Goal: Task Accomplishment & Management: Manage account settings

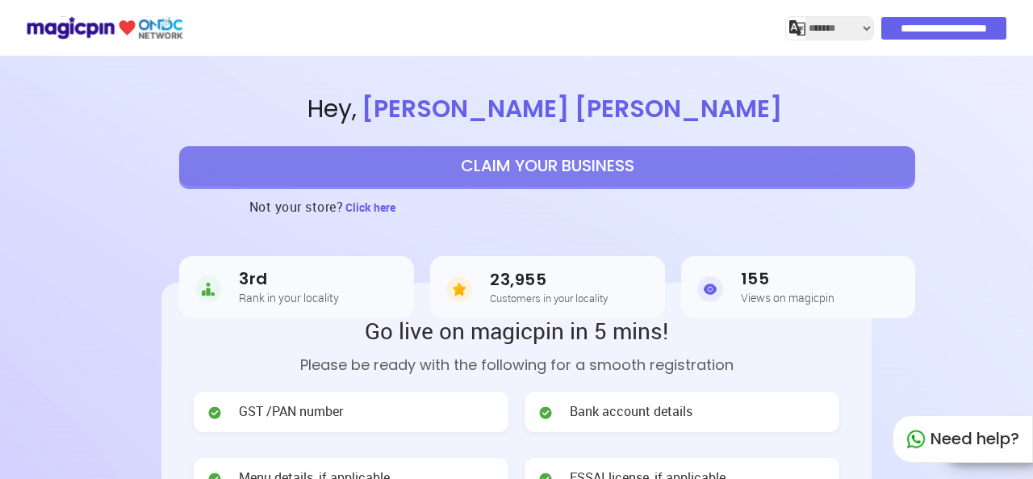
select select "*******"
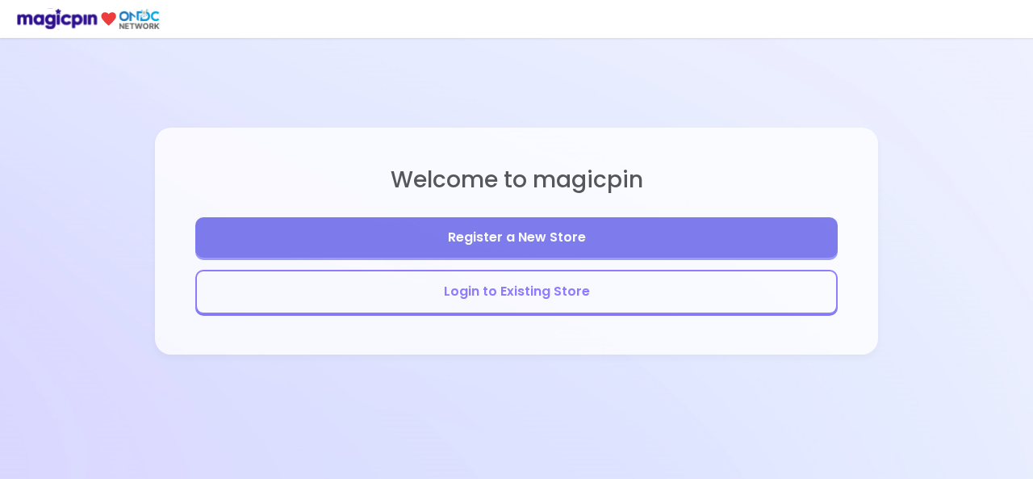
click at [620, 304] on button "Login to Existing Store" at bounding box center [516, 292] width 643 height 44
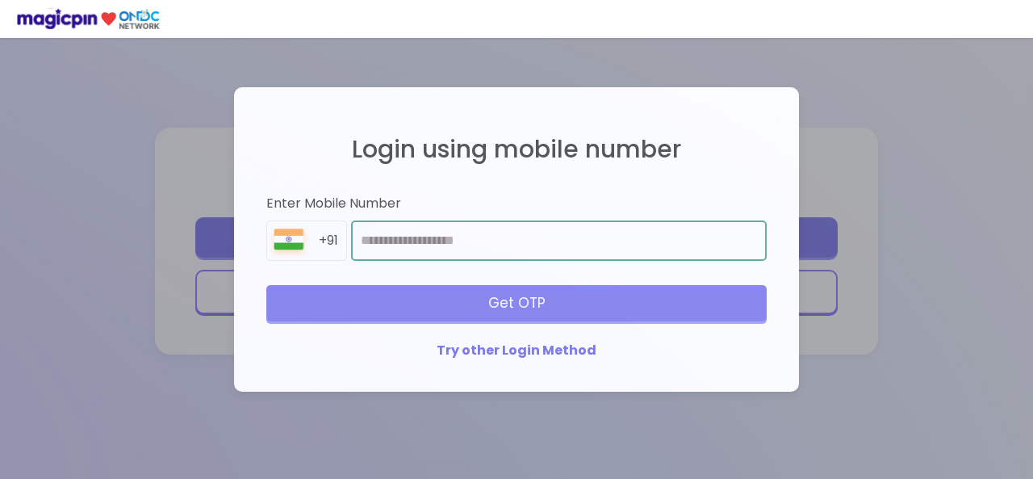
click at [538, 251] on input "number" at bounding box center [559, 240] width 416 height 40
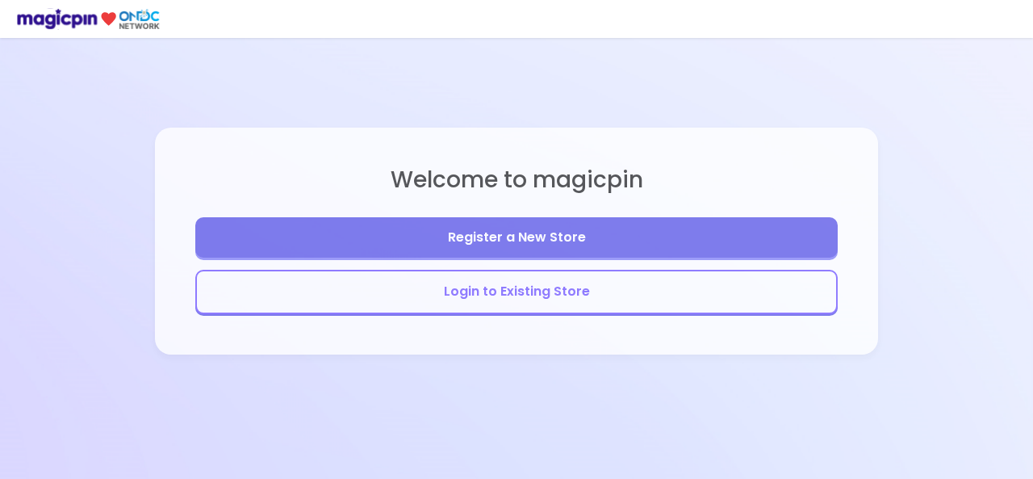
click at [540, 304] on button "Login to Existing Store" at bounding box center [516, 292] width 643 height 44
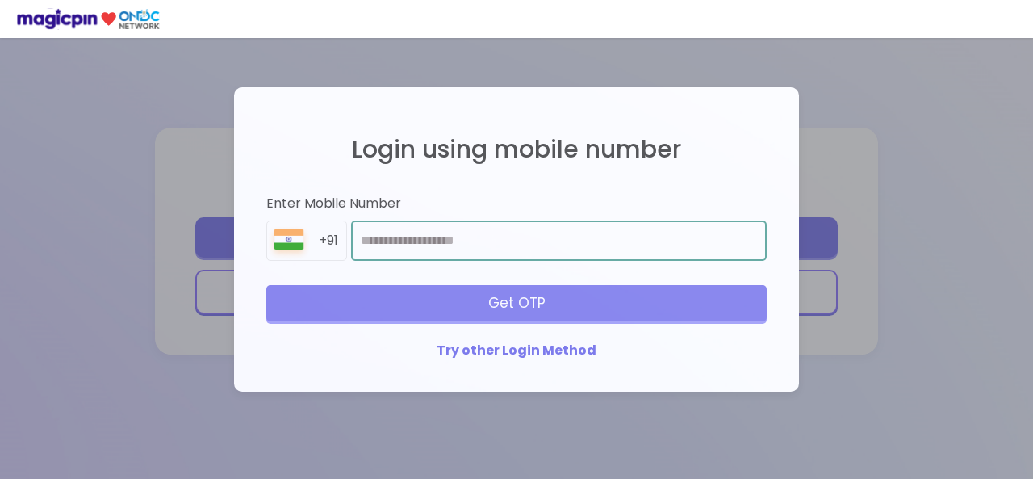
click at [504, 238] on input "number" at bounding box center [559, 240] width 416 height 40
type input "*"
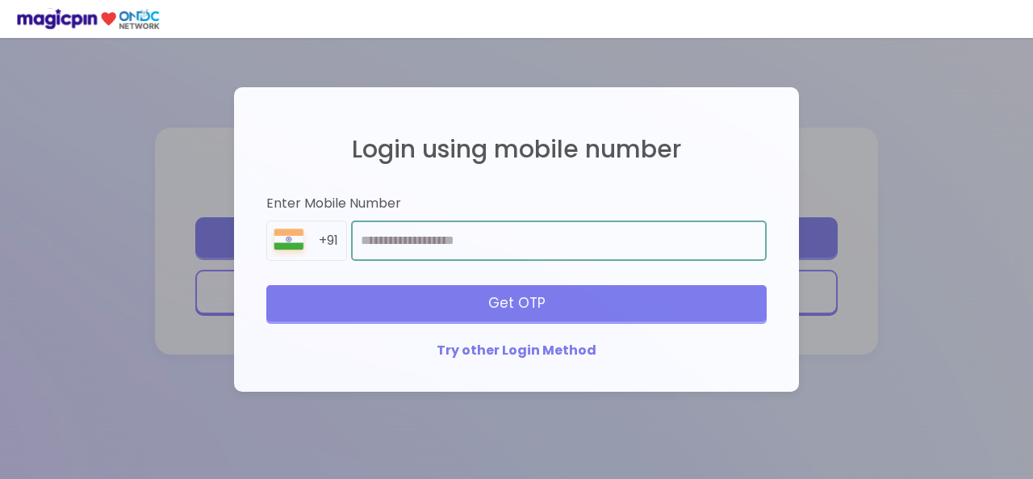
type input "**********"
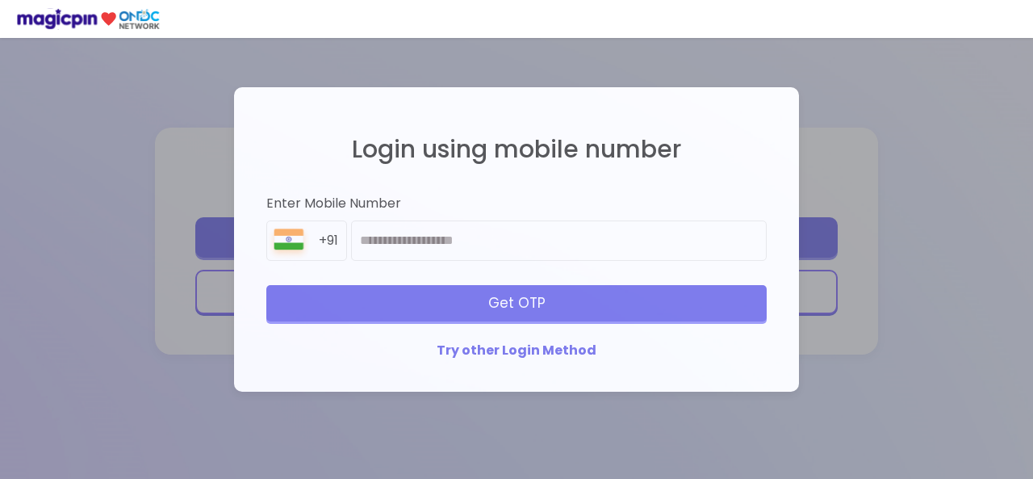
click at [504, 298] on div "Get OTP" at bounding box center [516, 303] width 500 height 36
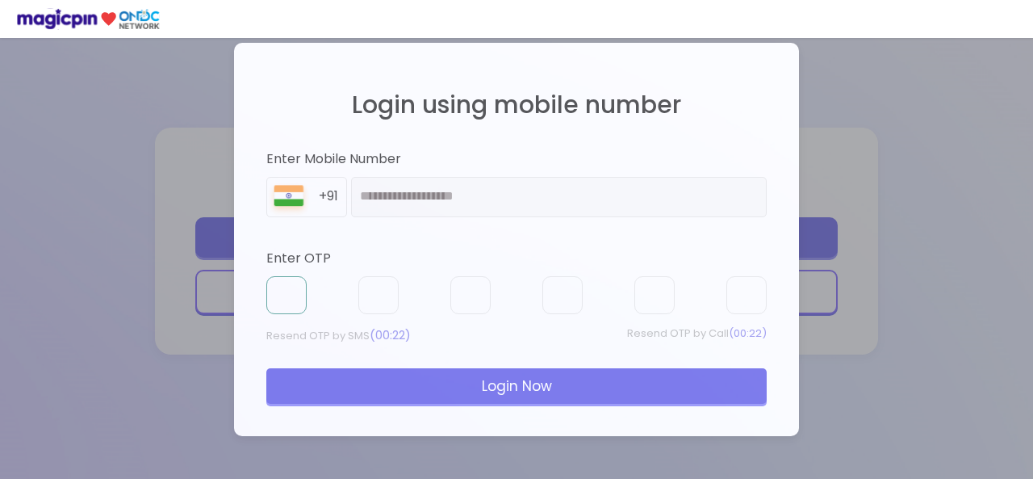
click at [291, 282] on input "text" at bounding box center [286, 295] width 40 height 39
type input "*"
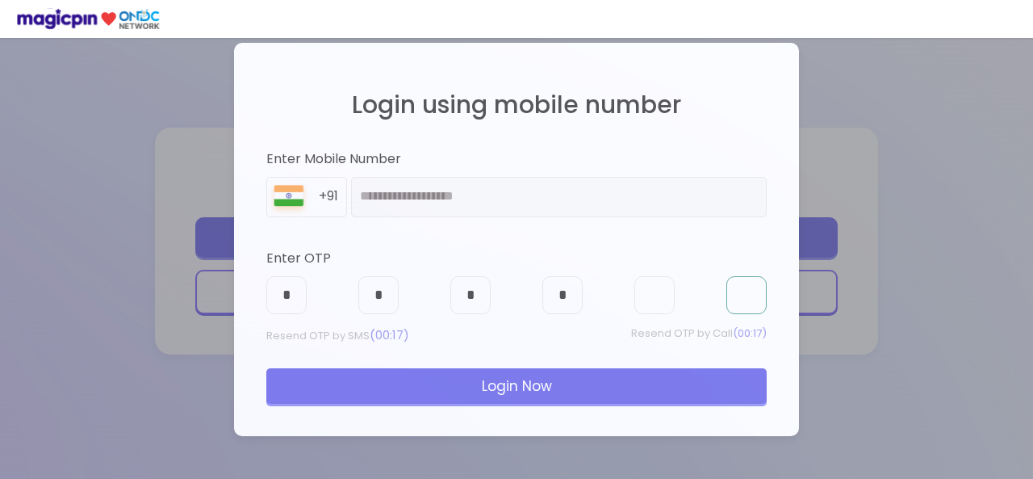
type input "*"
click at [391, 375] on div "Login Now" at bounding box center [516, 386] width 500 height 36
